Goal: Task Accomplishment & Management: Manage account settings

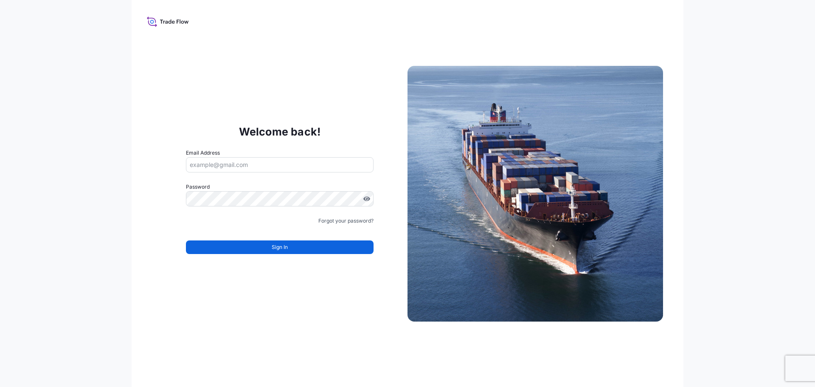
click at [262, 164] on input "Email Address" at bounding box center [280, 164] width 188 height 15
click at [362, 217] on link "Forgot your password?" at bounding box center [346, 221] width 55 height 8
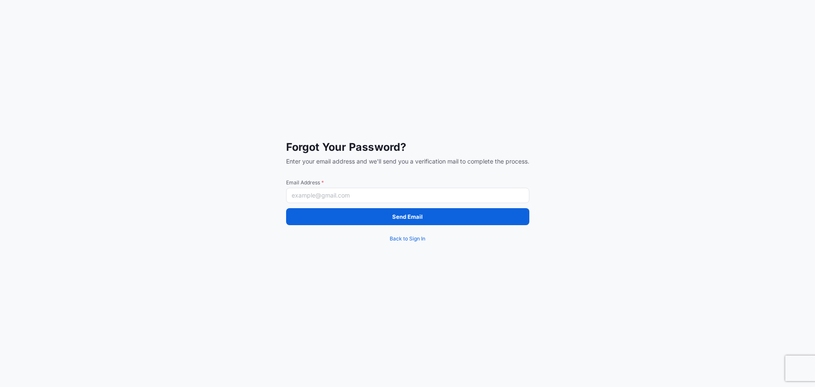
click at [357, 202] on input "Email Address *" at bounding box center [407, 195] width 243 height 15
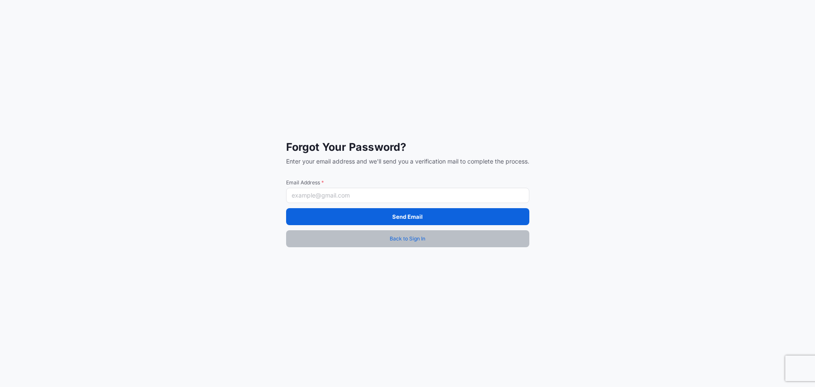
click at [410, 239] on span "Back to Sign In" at bounding box center [408, 238] width 36 height 8
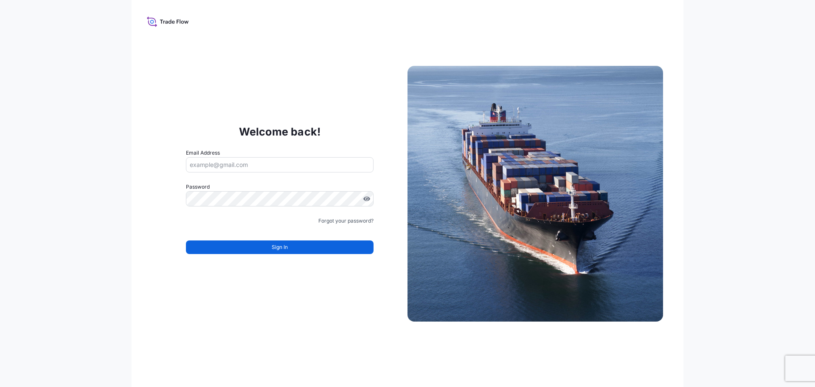
click at [245, 164] on input "Email Address" at bounding box center [280, 164] width 188 height 15
click at [246, 165] on input "Email Address" at bounding box center [280, 164] width 188 height 15
click at [278, 166] on input "Email Address" at bounding box center [280, 164] width 188 height 15
click at [243, 158] on input "Email Address" at bounding box center [280, 164] width 188 height 15
type input "[EMAIL_ADDRESS][DOMAIN_NAME]"
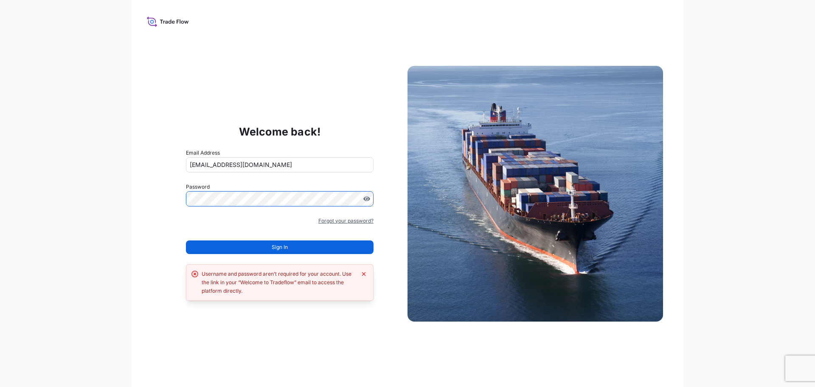
click at [366, 220] on link "Forgot your password?" at bounding box center [346, 221] width 55 height 8
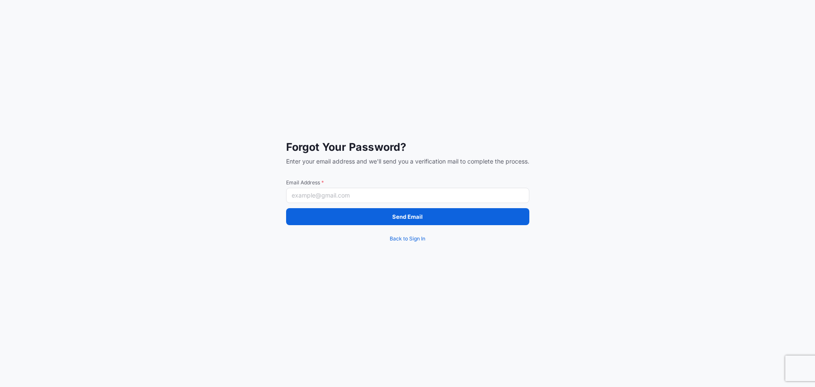
drag, startPoint x: 361, startPoint y: 200, endPoint x: 397, endPoint y: 209, distance: 36.7
click at [361, 200] on input "Email Address *" at bounding box center [407, 195] width 243 height 15
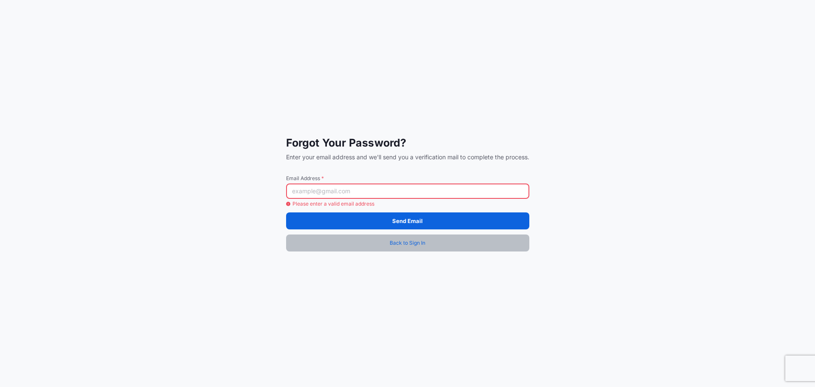
click at [417, 239] on span "Back to Sign In" at bounding box center [408, 243] width 36 height 8
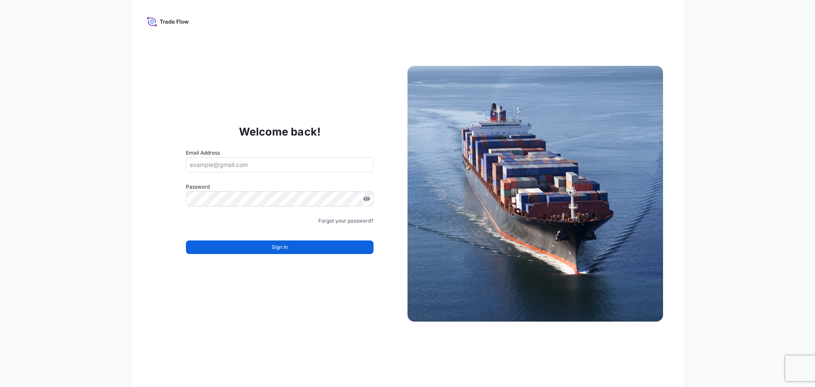
click at [741, 252] on div "Welcome back! Email Address Password Must include: Upper & lower case letters S…" at bounding box center [407, 193] width 815 height 387
click at [281, 309] on div "Welcome back! Email Address Password Must include: Upper & lower case letters S…" at bounding box center [408, 193] width 552 height 387
click at [774, 304] on div "Welcome back! Email Address Password Must include: Upper & lower case letters S…" at bounding box center [407, 193] width 815 height 387
drag, startPoint x: 215, startPoint y: 322, endPoint x: 233, endPoint y: 254, distance: 69.9
click at [216, 322] on div "Welcome back! Email Address Password Must include: Upper & lower case letters S…" at bounding box center [408, 193] width 552 height 387
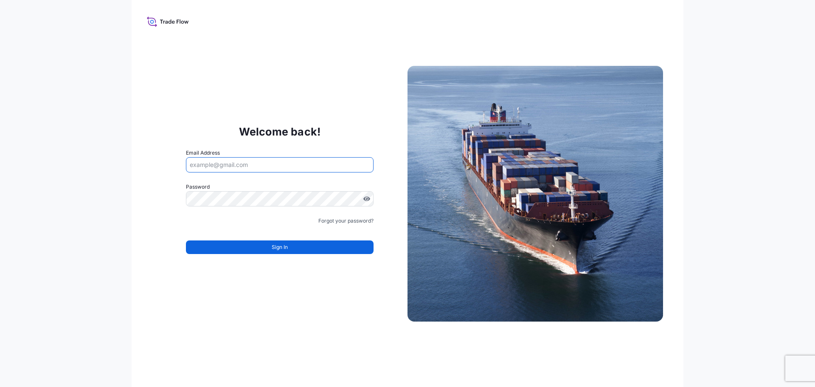
click at [259, 165] on input "Email Address" at bounding box center [280, 164] width 188 height 15
click at [254, 166] on input "Email Address" at bounding box center [280, 164] width 188 height 15
paste input "[EMAIL_ADDRESS][DOMAIN_NAME]"
type input "[EMAIL_ADDRESS][DOMAIN_NAME]"
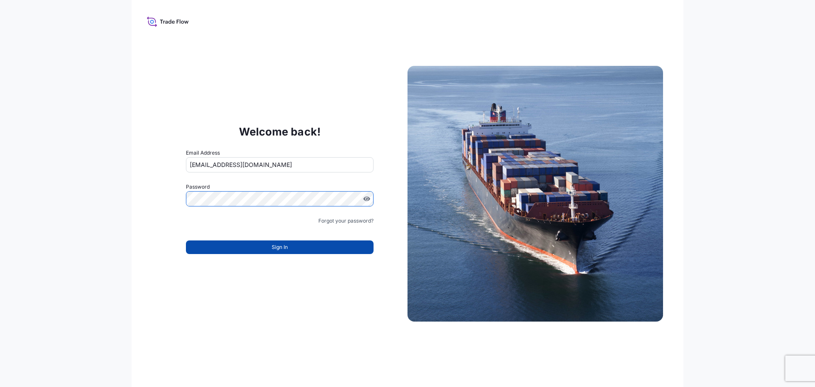
click at [261, 243] on button "Sign In" at bounding box center [280, 247] width 188 height 14
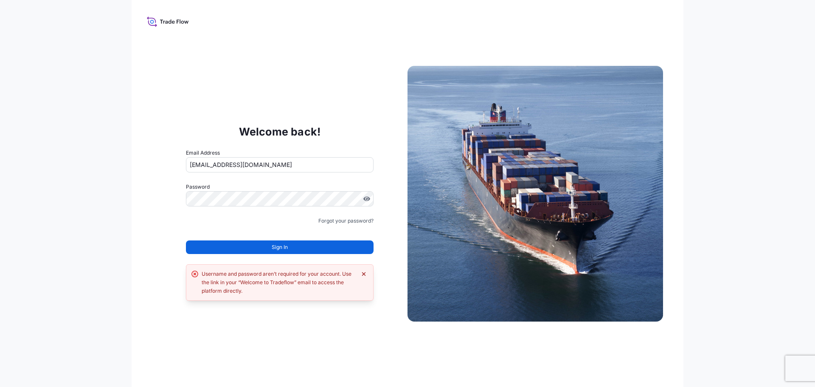
click at [362, 274] on icon "Dismiss error" at bounding box center [364, 274] width 7 height 7
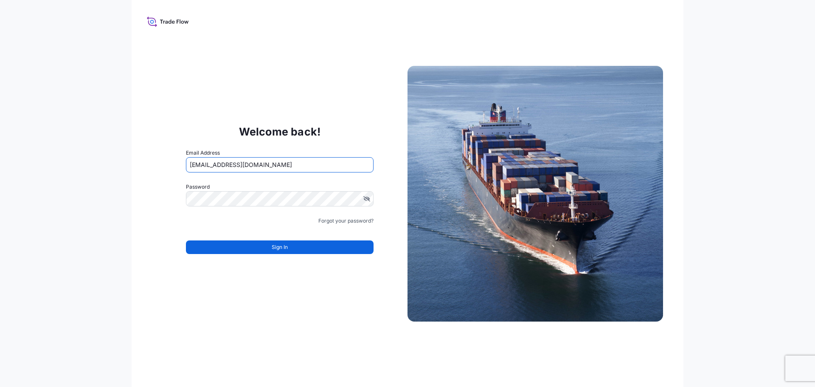
click at [295, 163] on input "[EMAIL_ADDRESS][DOMAIN_NAME]" at bounding box center [280, 164] width 188 height 15
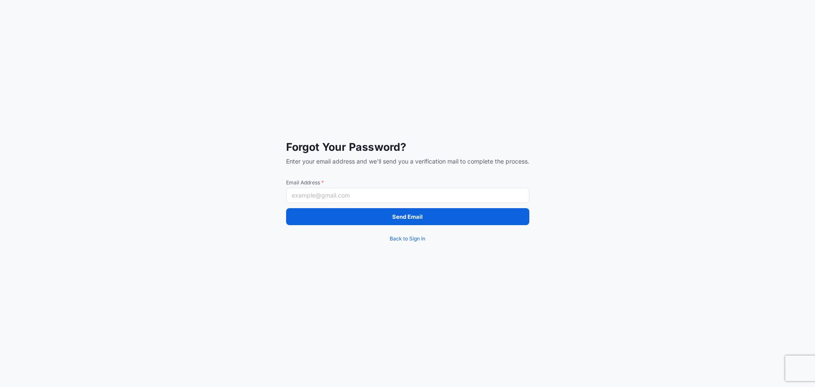
click at [190, 179] on div "Forgot Your Password? Enter your email address and we'll send you a verificatio…" at bounding box center [407, 193] width 815 height 387
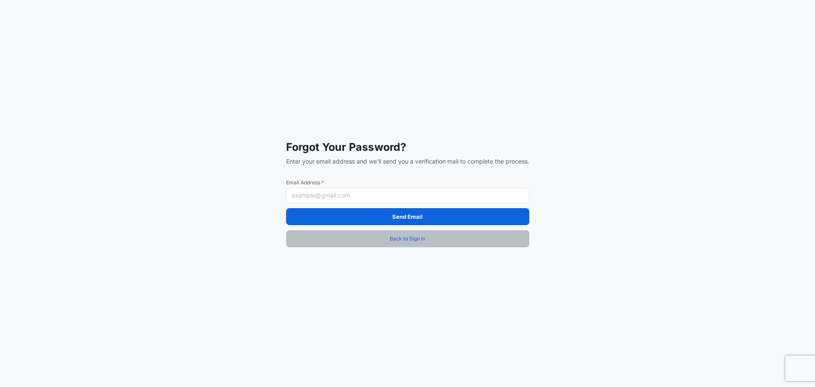
click at [415, 240] on span "Back to Sign In" at bounding box center [408, 238] width 36 height 8
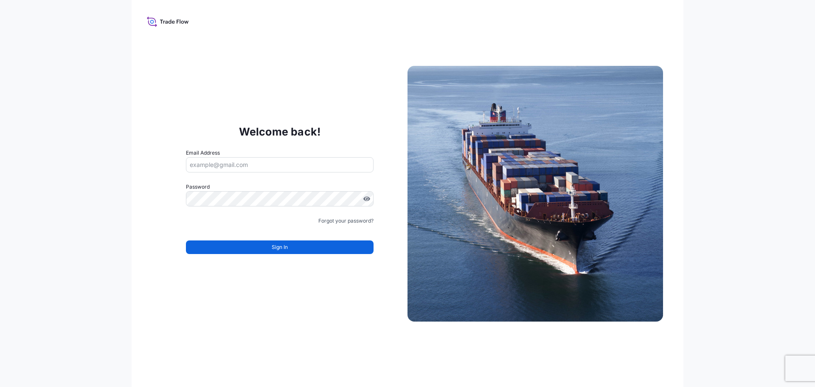
drag, startPoint x: 231, startPoint y: 311, endPoint x: 167, endPoint y: 241, distance: 95.0
click at [231, 311] on div "Welcome back! Email Address Password Must include: Upper & lower case letters S…" at bounding box center [408, 193] width 552 height 387
click at [94, 162] on div "Welcome back! Email Address Password Must include: Upper & lower case letters S…" at bounding box center [407, 193] width 815 height 387
click at [172, 68] on div "Welcome back! Email Address Password Must include: Upper & lower case letters S…" at bounding box center [408, 193] width 552 height 387
click at [292, 298] on div "Welcome back! Email Address Password Must include: Upper & lower case letters S…" at bounding box center [408, 193] width 552 height 387
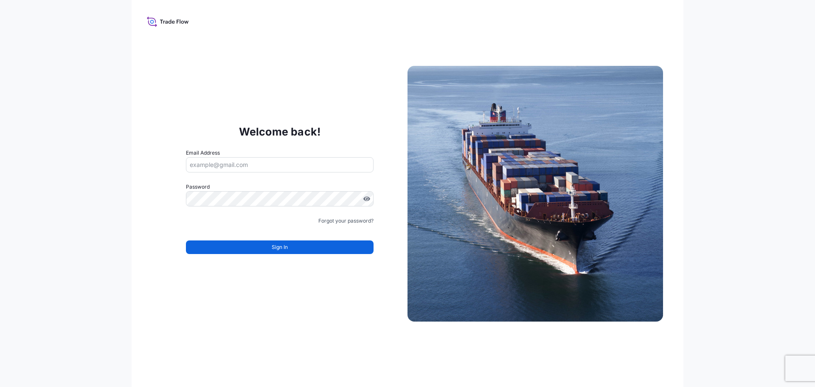
click at [232, 167] on input "Email Address" at bounding box center [280, 164] width 188 height 15
click at [235, 163] on input "Email Address" at bounding box center [280, 164] width 188 height 15
drag, startPoint x: 243, startPoint y: 174, endPoint x: 304, endPoint y: 139, distance: 69.6
click at [243, 175] on span "Please enter a valid email address" at bounding box center [230, 177] width 89 height 8
click at [329, 130] on div "Welcome back! Email Address Please enter a valid email address Password Passwor…" at bounding box center [280, 193] width 256 height 175
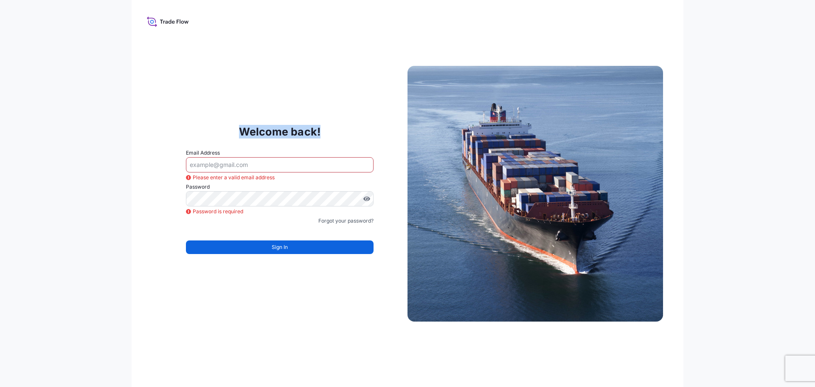
drag, startPoint x: 327, startPoint y: 130, endPoint x: 228, endPoint y: 136, distance: 99.1
click at [228, 136] on div "Welcome back! Email Address Please enter a valid email address Password Passwor…" at bounding box center [280, 193] width 256 height 175
click at [250, 132] on p "Welcome back!" at bounding box center [280, 132] width 82 height 14
click at [251, 132] on p "Welcome back!" at bounding box center [280, 132] width 82 height 14
click at [251, 130] on p "Welcome back!" at bounding box center [280, 132] width 82 height 14
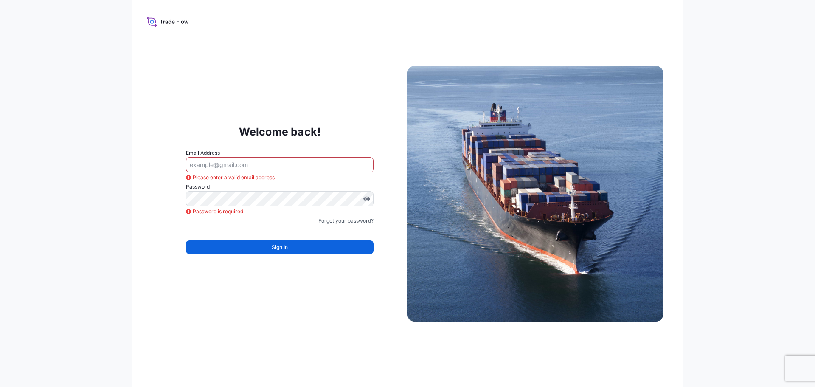
click at [306, 131] on p "Welcome back!" at bounding box center [280, 132] width 82 height 14
click at [307, 130] on p "Welcome back!" at bounding box center [280, 132] width 82 height 14
click at [255, 166] on input "Email Address" at bounding box center [280, 164] width 188 height 15
click at [708, 225] on div "Welcome back! Email Address Please enter a valid email address Password Passwor…" at bounding box center [407, 193] width 815 height 387
click at [313, 343] on div "Welcome back! Email Address Please enter a valid email address Password Passwor…" at bounding box center [408, 193] width 552 height 387
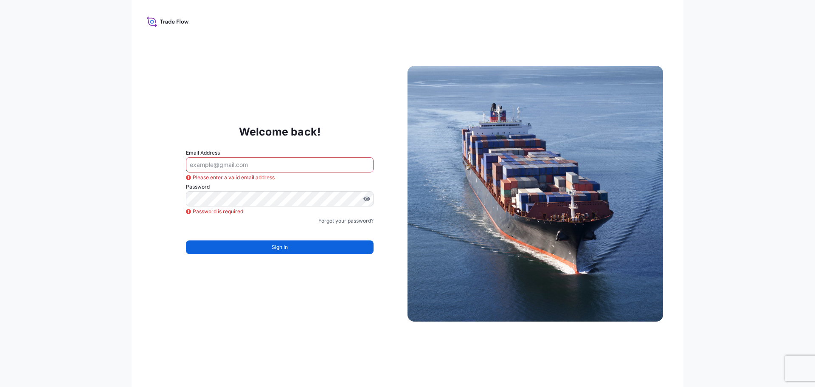
click at [191, 88] on div "Welcome back! Email Address Please enter a valid email address Password Passwor…" at bounding box center [408, 193] width 552 height 387
